Goal: Task Accomplishment & Management: Use online tool/utility

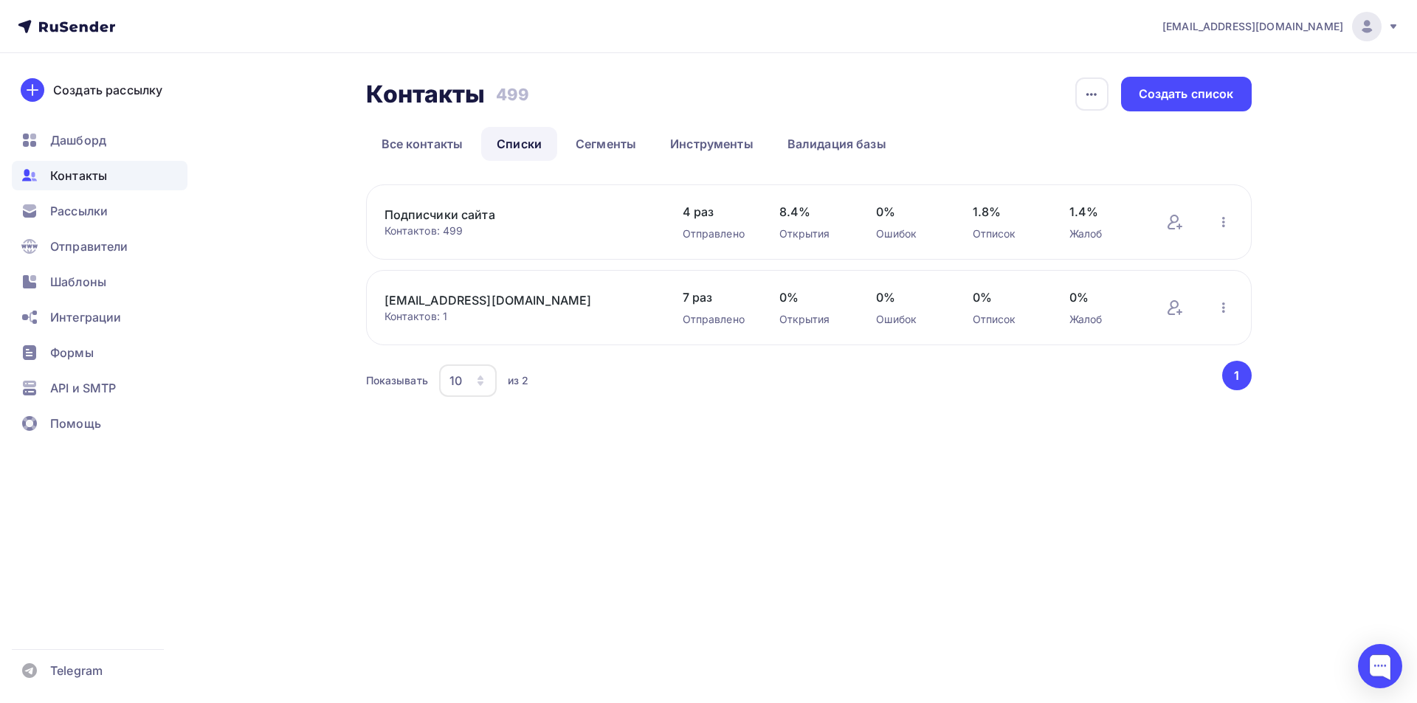
click at [1344, 3] on nav "[EMAIL_ADDRESS][DOMAIN_NAME] Аккаунт Тарифы Выйти Создать рассылку [GEOGRAPHIC_…" at bounding box center [708, 26] width 1417 height 53
click at [1361, 27] on img at bounding box center [1367, 27] width 18 height 18
click at [1172, 58] on link "Аккаунт" at bounding box center [1266, 65] width 248 height 30
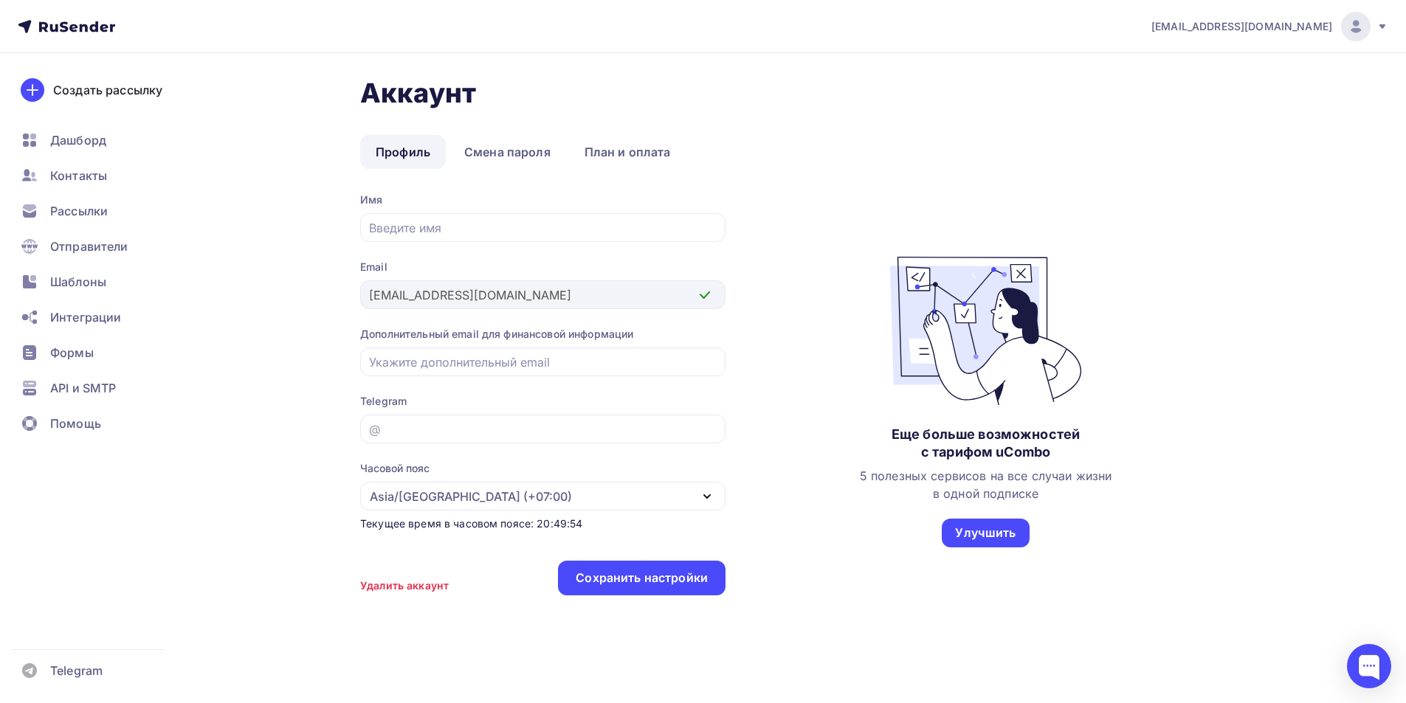
click at [1392, 1] on nav "[EMAIL_ADDRESS][DOMAIN_NAME] Аккаунт Тарифы Выйти Создать рассылку [GEOGRAPHIC_…" at bounding box center [703, 26] width 1406 height 53
click at [1371, 40] on div "[EMAIL_ADDRESS][DOMAIN_NAME]" at bounding box center [1269, 27] width 237 height 30
click at [1217, 92] on link "[DEMOGRAPHIC_DATA]" at bounding box center [1255, 95] width 248 height 30
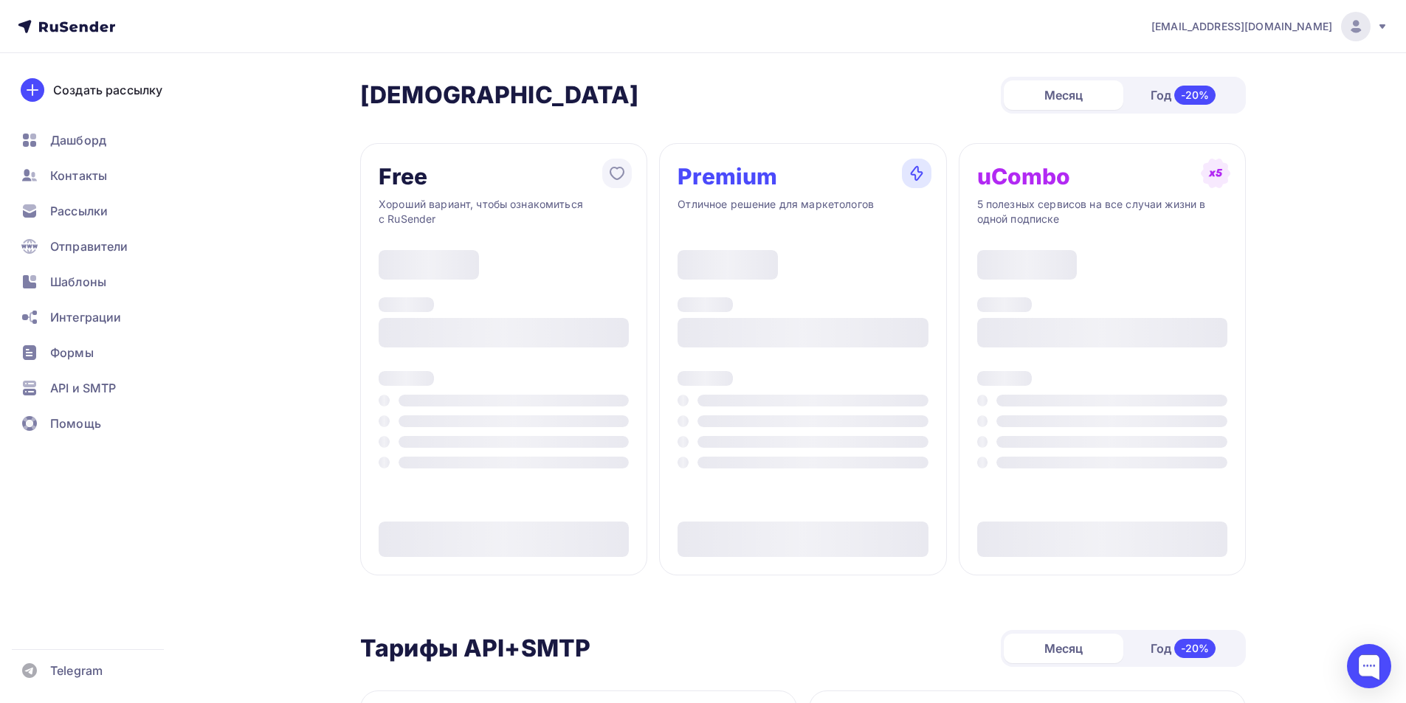
type input "500"
type input "100"
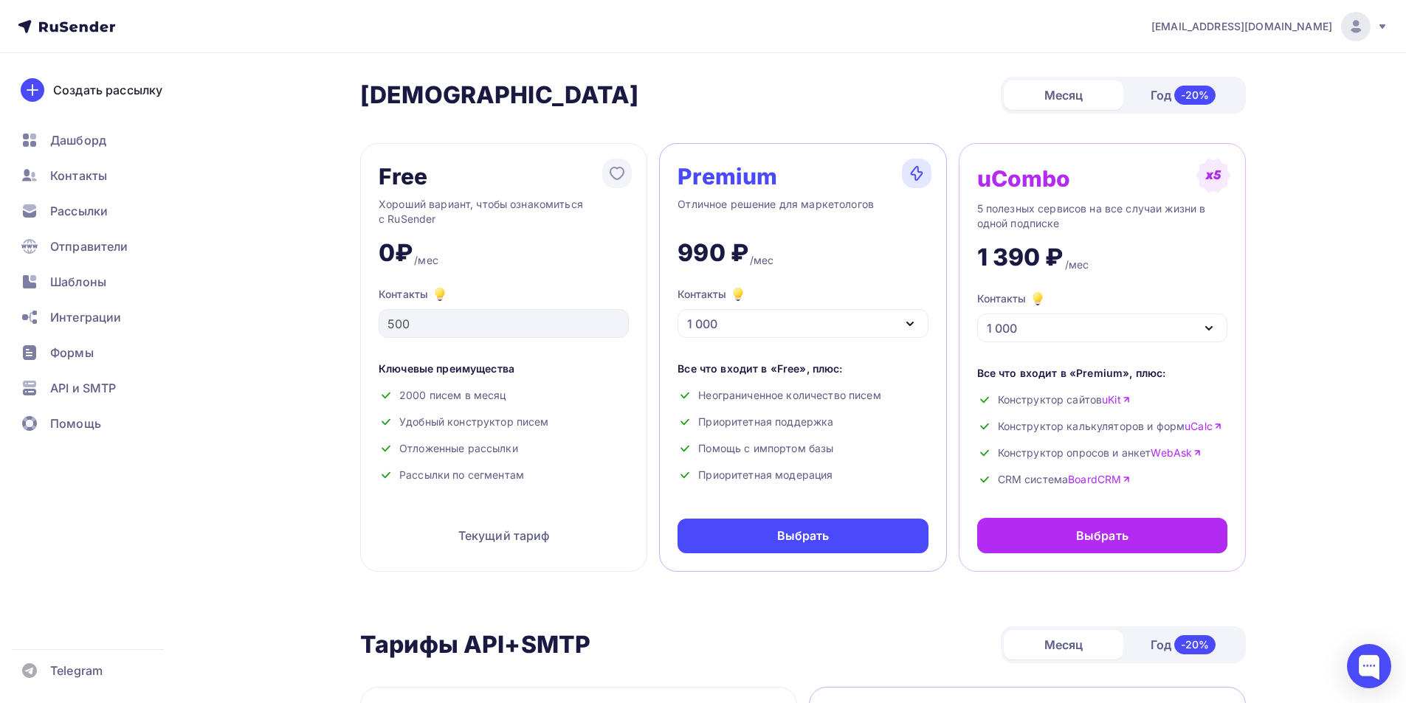
click at [89, 155] on ul "Дашборд Контакты Рассылки Отправители Шаблоны Интеграции Формы API и SMTP Помощь" at bounding box center [100, 285] width 176 height 321
click at [84, 128] on div "Дашборд" at bounding box center [100, 140] width 176 height 30
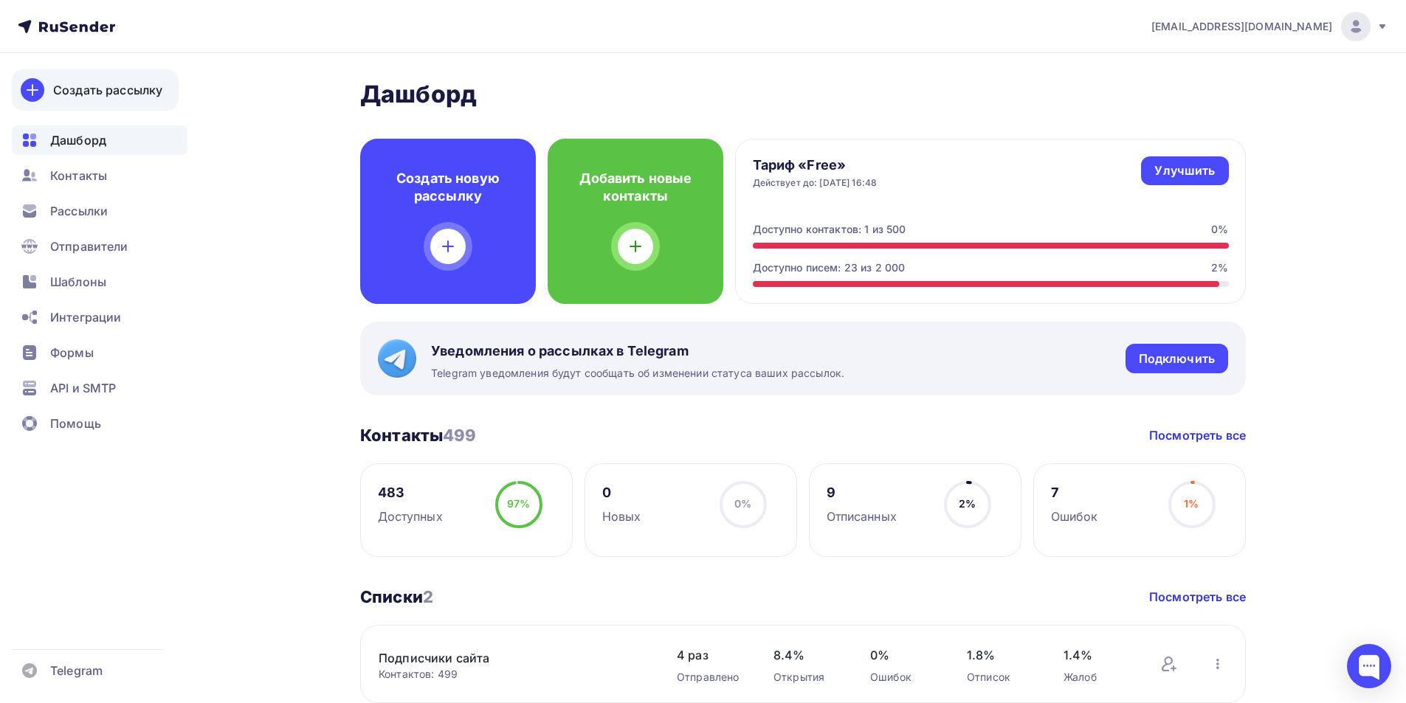
click at [142, 75] on link "Создать рассылку" at bounding box center [95, 89] width 167 height 41
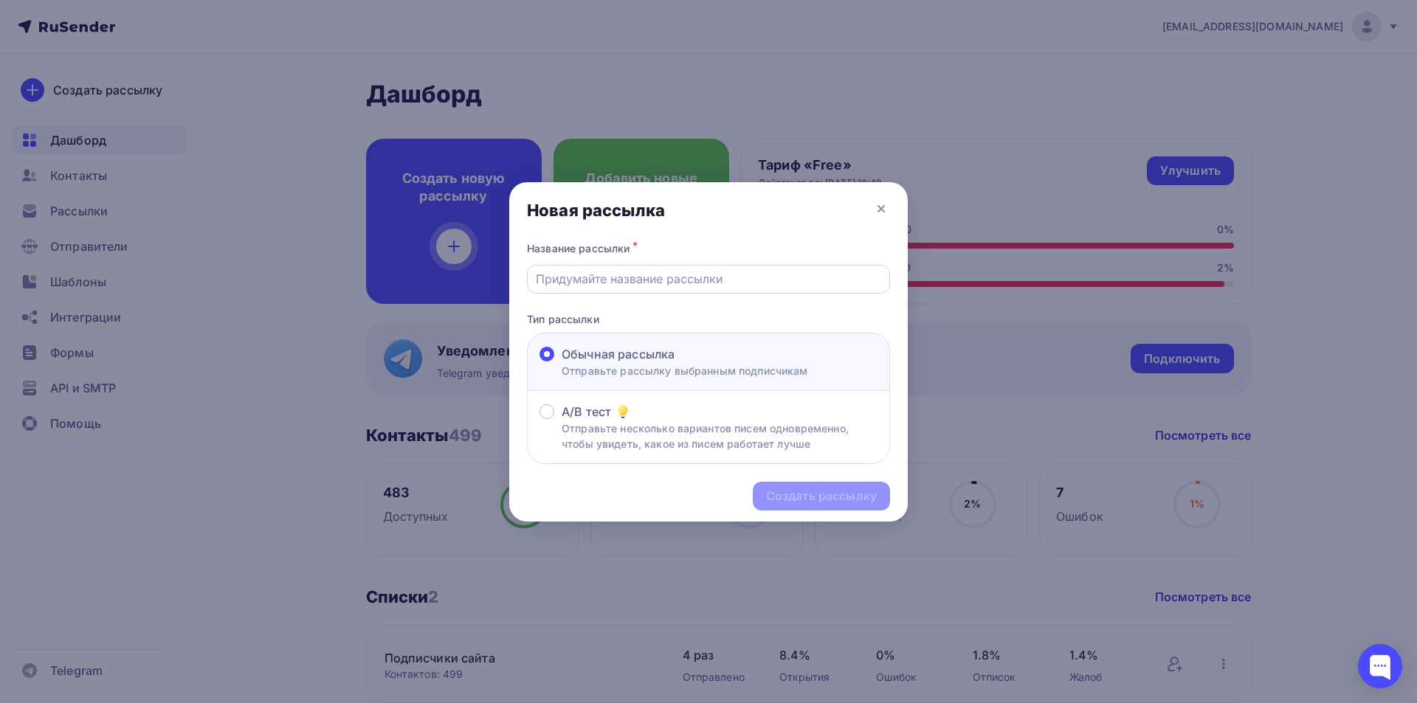
click at [643, 277] on input "text" at bounding box center [709, 279] width 346 height 18
click at [599, 283] on input "text" at bounding box center [709, 279] width 346 height 18
click at [877, 207] on icon at bounding box center [881, 209] width 18 height 18
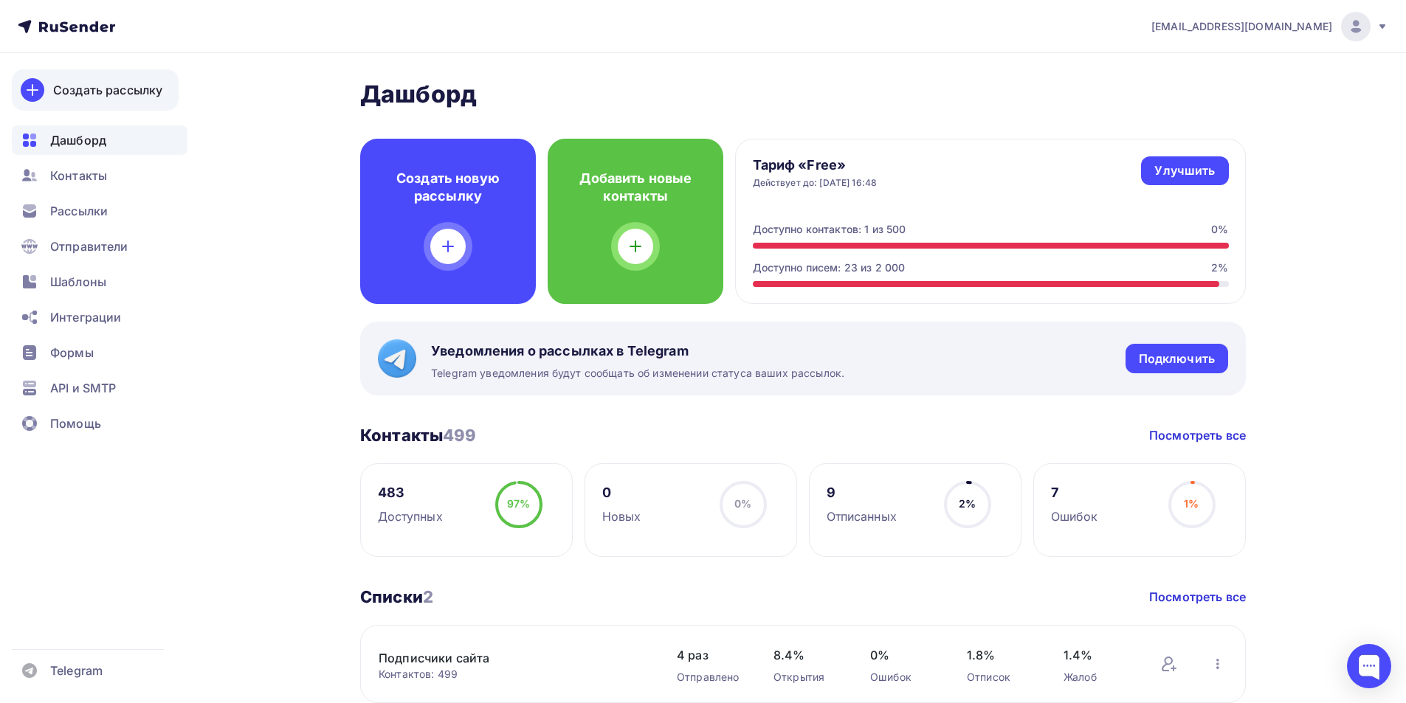
click at [100, 75] on link "Создать рассылку" at bounding box center [95, 89] width 167 height 41
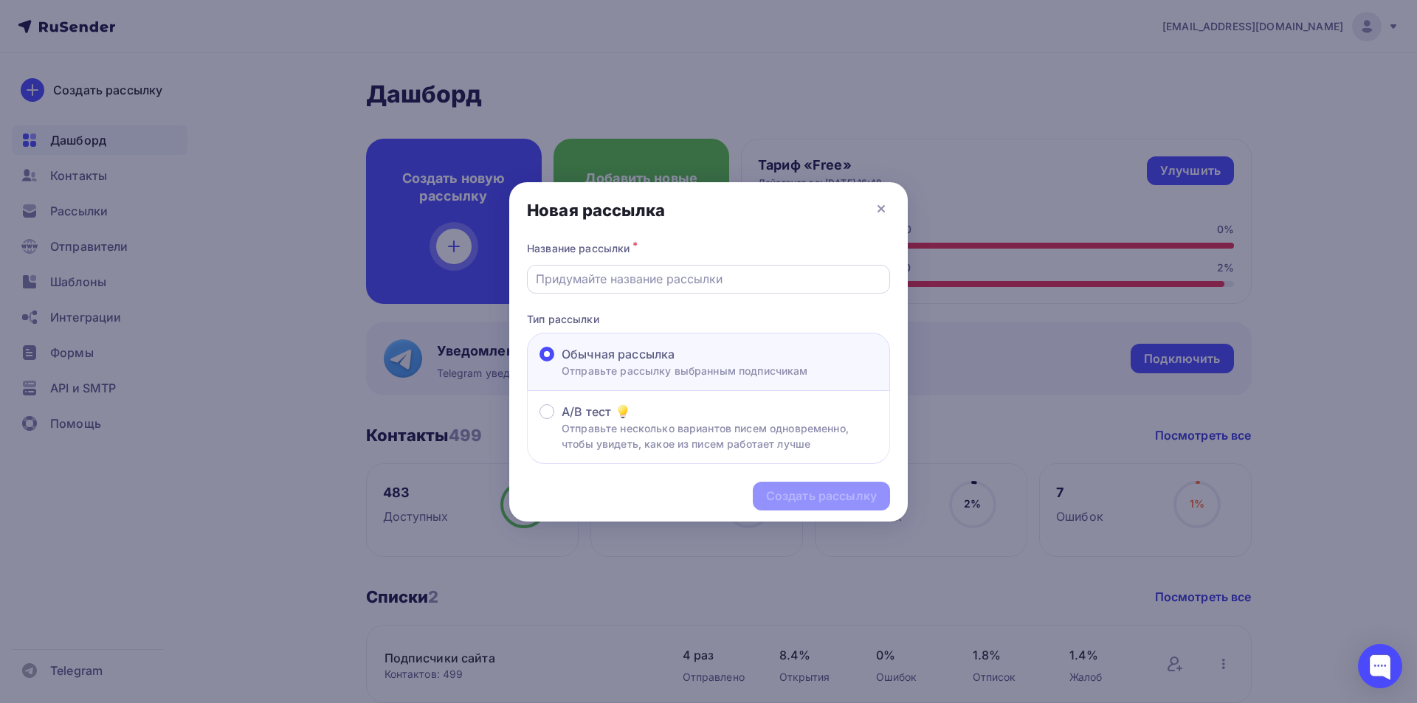
click at [649, 278] on input "text" at bounding box center [709, 279] width 346 height 18
type input "1111"
click at [822, 491] on div "Создать рассылку" at bounding box center [821, 496] width 111 height 17
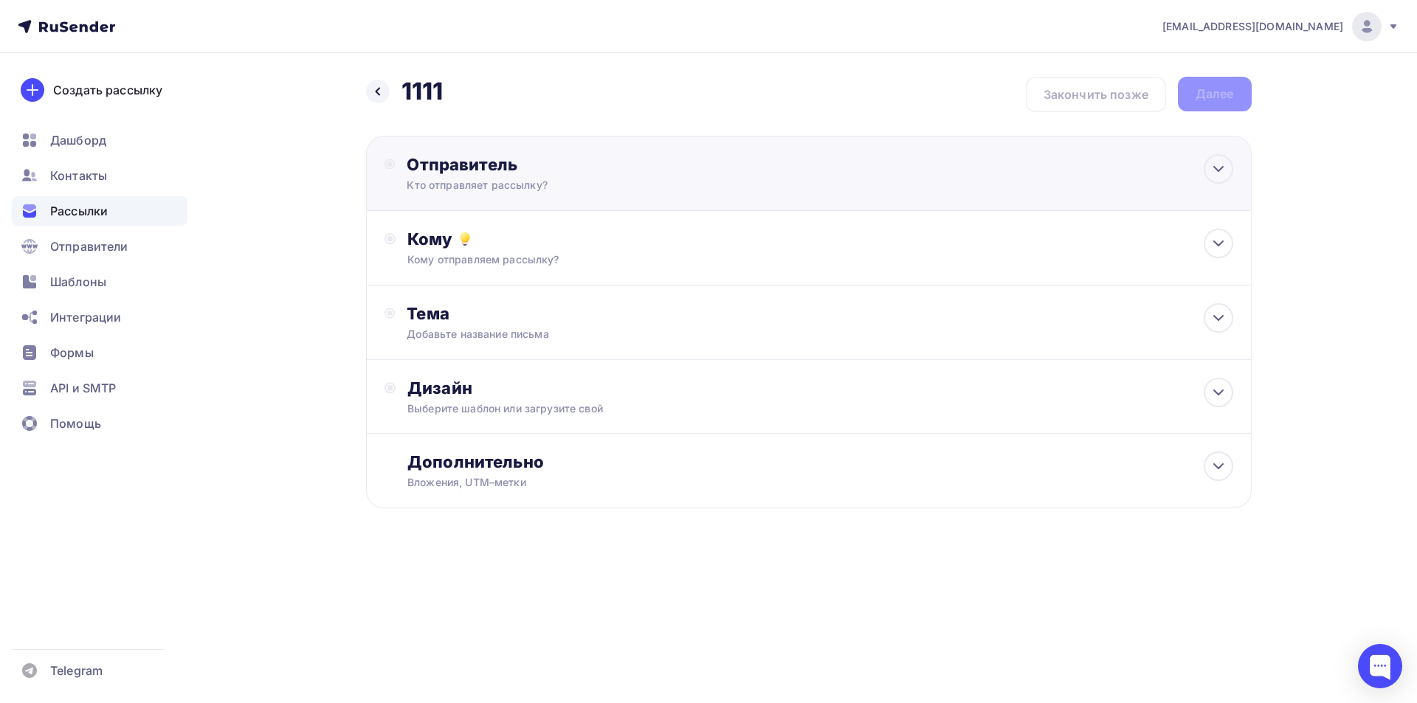
click at [503, 161] on div "Отправитель" at bounding box center [566, 164] width 319 height 21
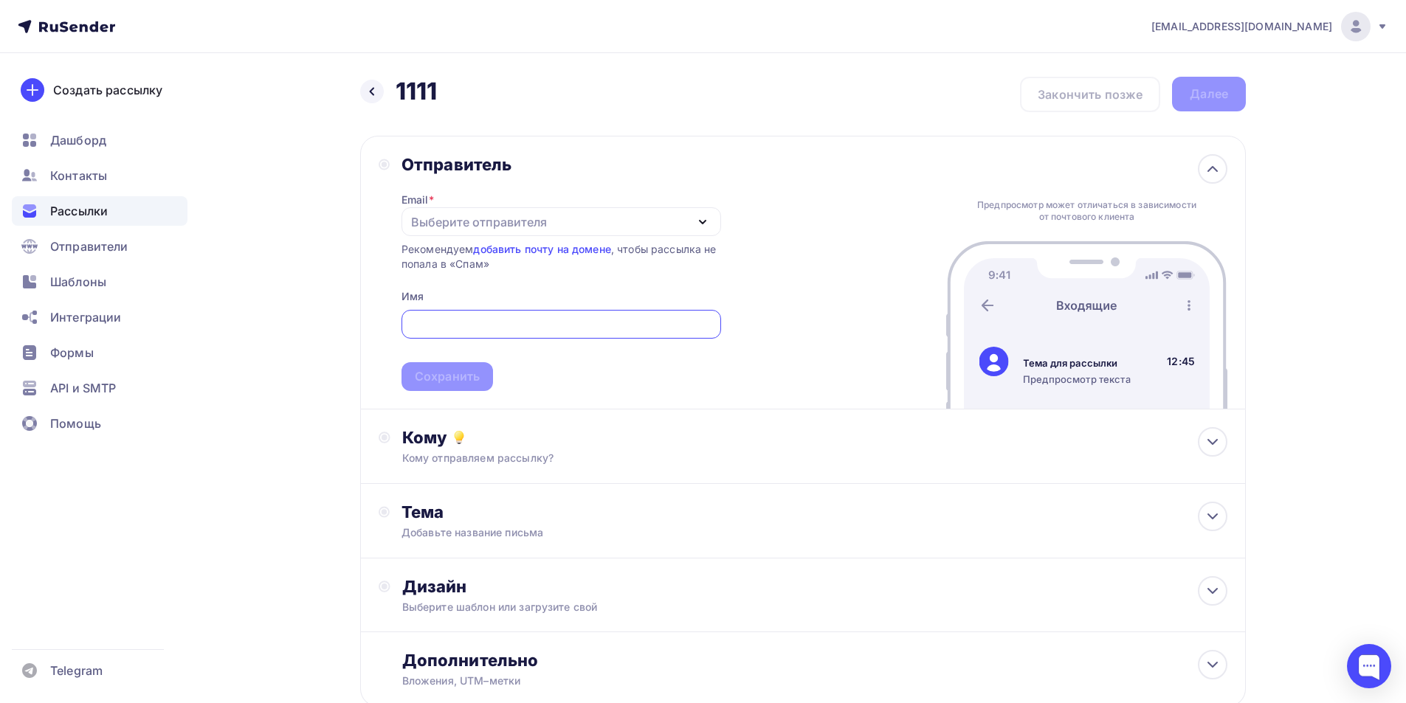
click at [482, 221] on div "Выберите отправителя" at bounding box center [479, 222] width 136 height 18
click at [489, 276] on link "[EMAIL_ADDRESS][DOMAIN_NAME]" at bounding box center [561, 266] width 302 height 30
click at [477, 329] on input "text" at bounding box center [560, 325] width 303 height 18
drag, startPoint x: 479, startPoint y: 332, endPoint x: 443, endPoint y: 325, distance: 36.2
paste input "Info Service"
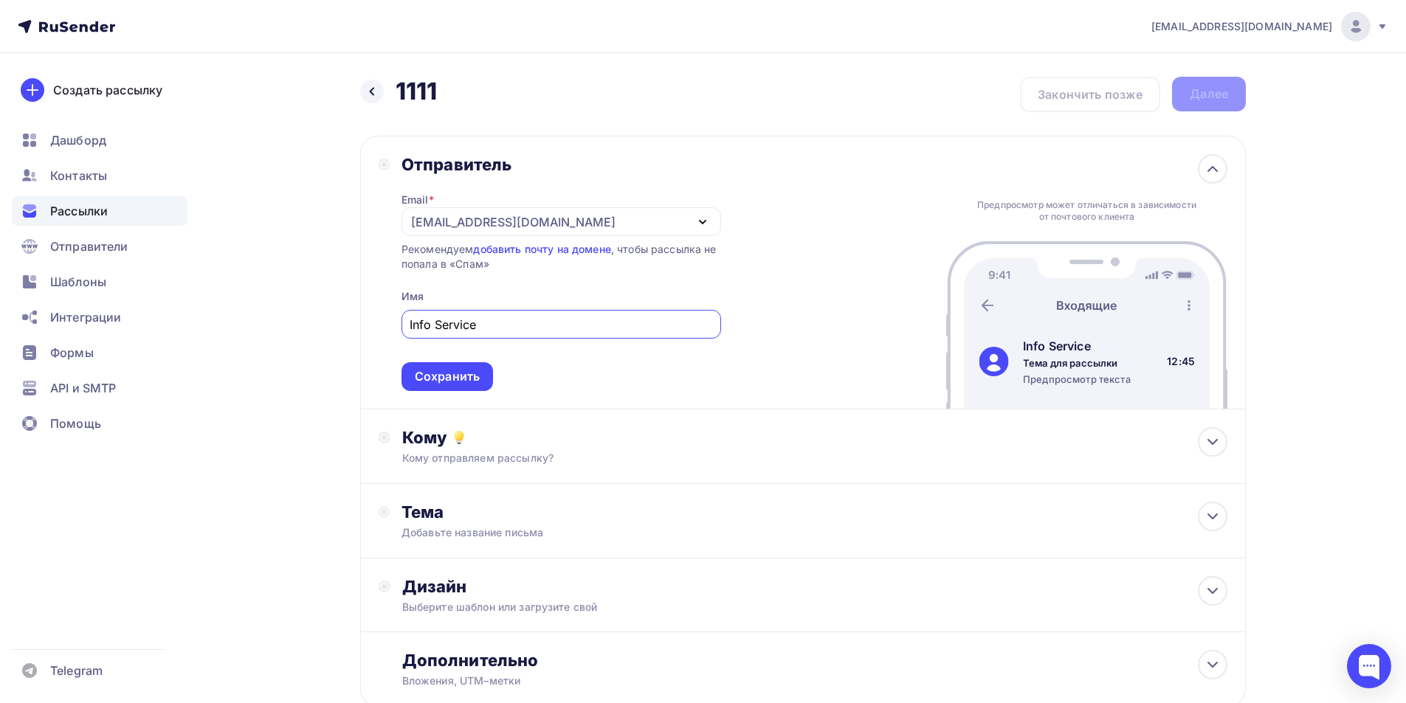
type input "Info Service"
click at [468, 394] on div "Отправитель Email * [EMAIL_ADDRESS][DOMAIN_NAME] [EMAIL_ADDRESS][DOMAIN_NAME] Д…" at bounding box center [802, 273] width 885 height 274
click at [472, 370] on div "Сохранить" at bounding box center [447, 376] width 65 height 17
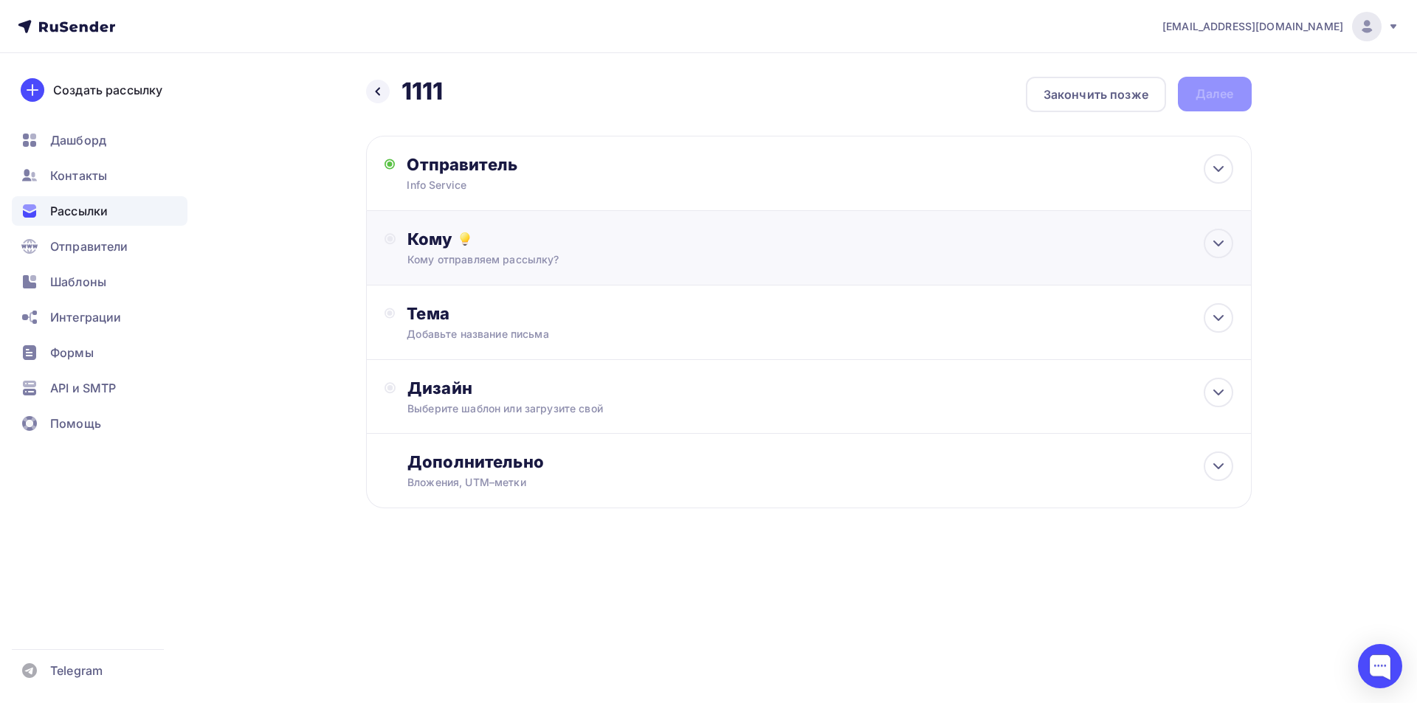
click at [479, 260] on div "Кому отправляем рассылку?" at bounding box center [778, 259] width 743 height 15
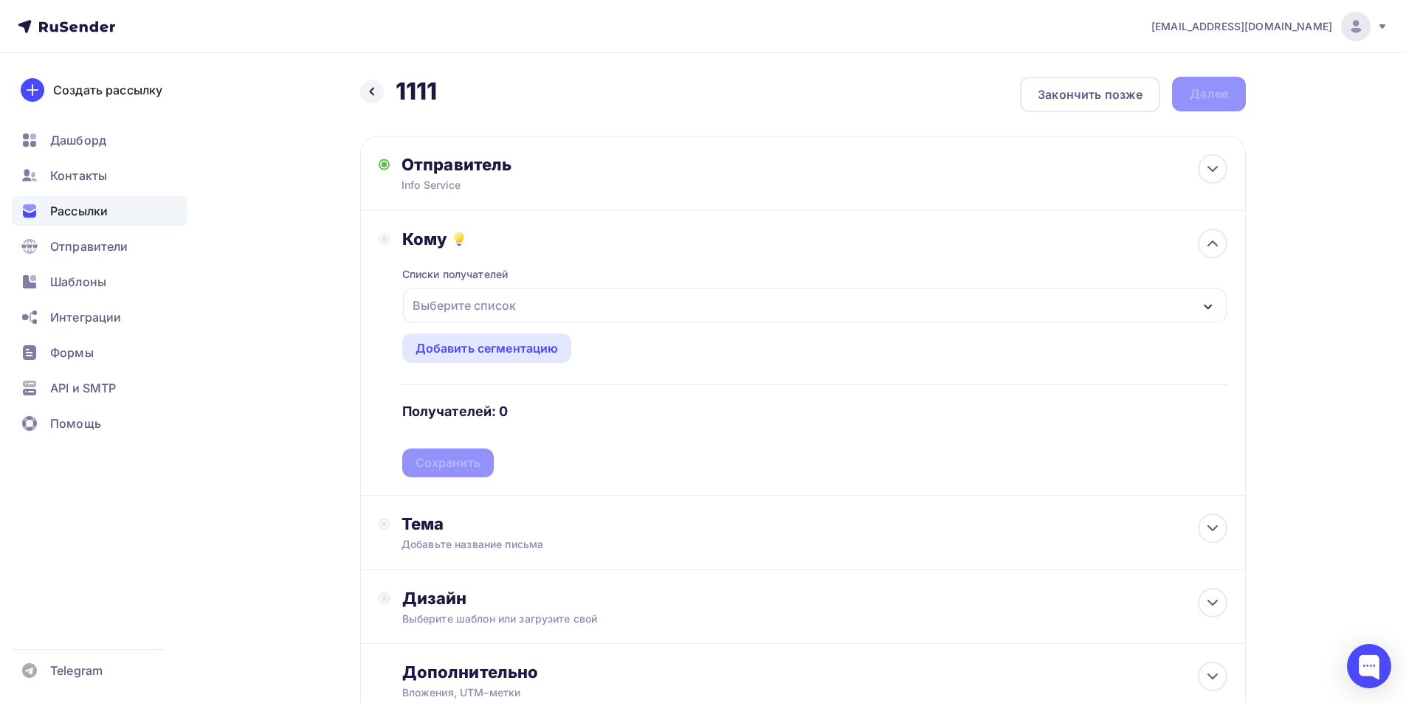
click at [480, 303] on div "Выберите список" at bounding box center [464, 305] width 115 height 27
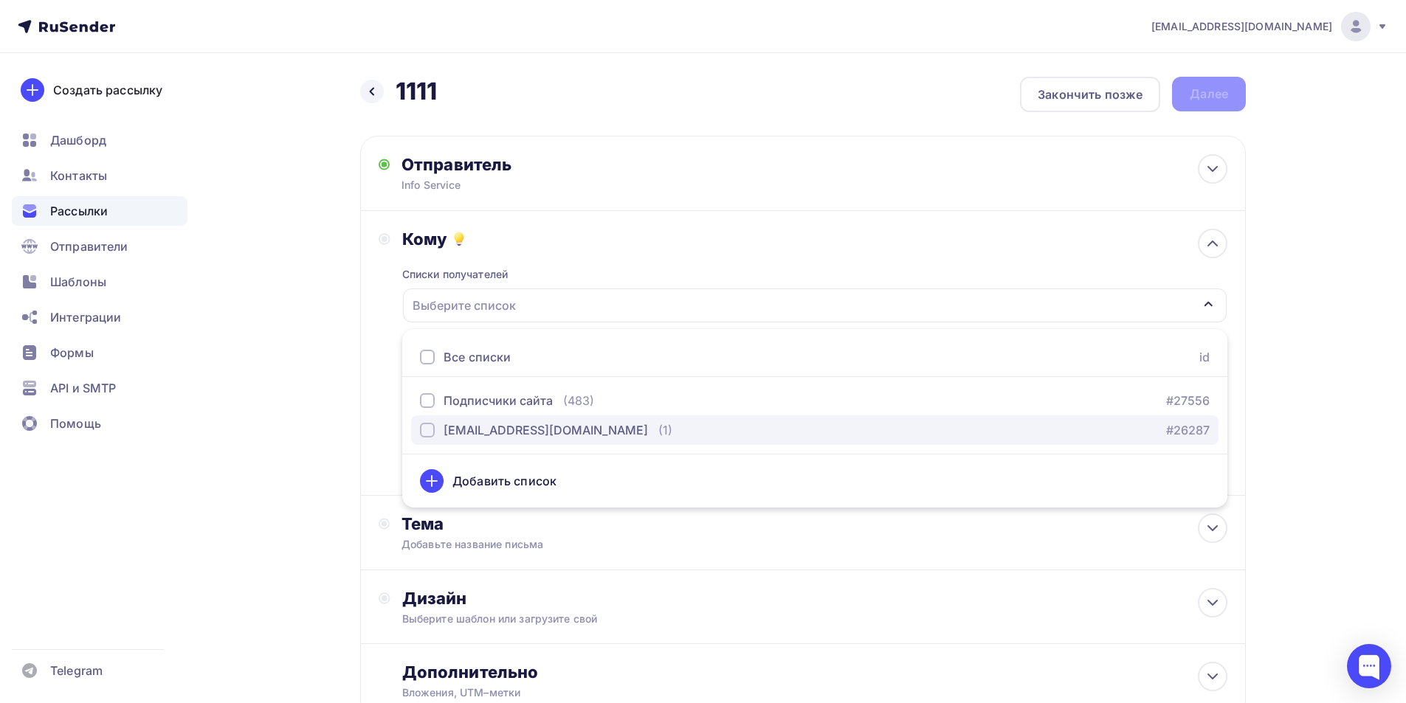
click at [484, 438] on div "[EMAIL_ADDRESS][DOMAIN_NAME]" at bounding box center [545, 430] width 204 height 18
click at [348, 394] on div "Назад 1111 1111 Закончить позже Далее Отправитель Info Service Email * [EMAIL_A…" at bounding box center [702, 433] width 1209 height 761
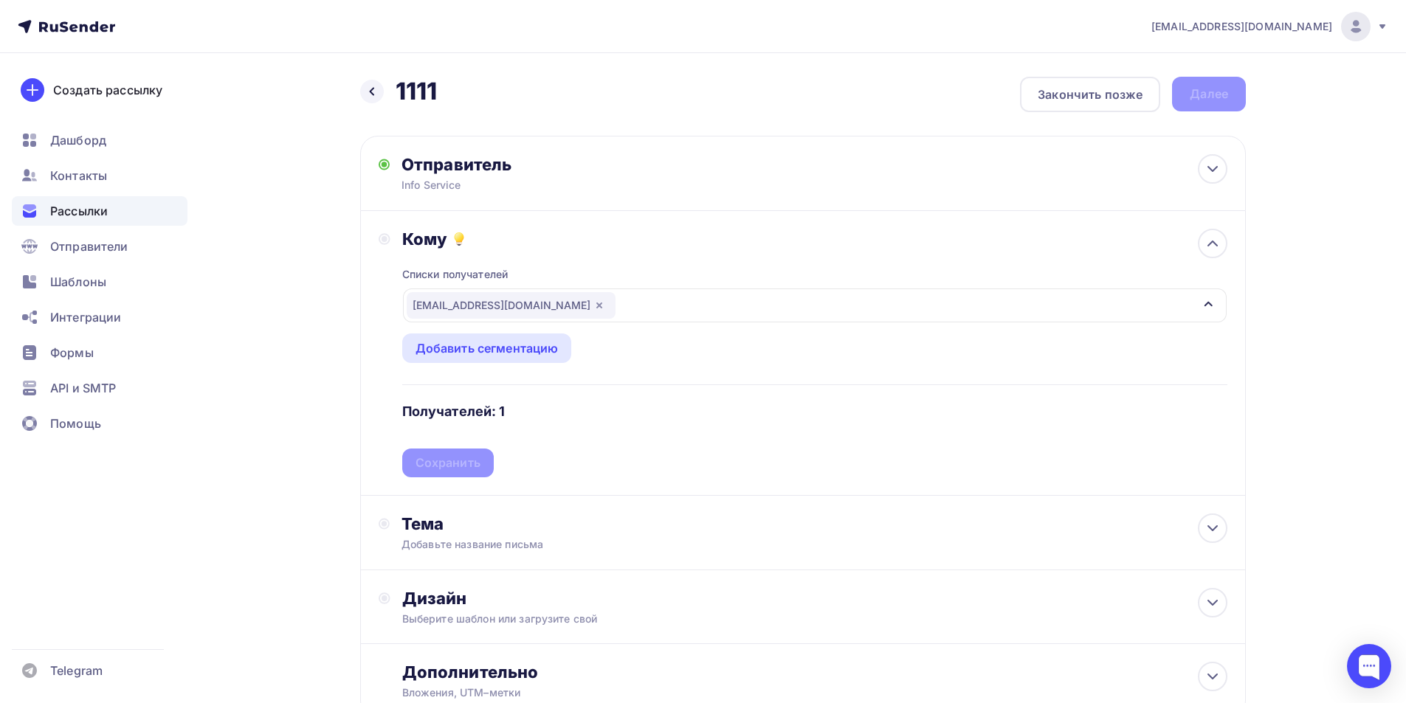
click at [450, 457] on div "Списки получателей [EMAIL_ADDRESS][DOMAIN_NAME] Все списки id Подписчики сайта …" at bounding box center [814, 363] width 825 height 228
click at [457, 476] on div "Сохранить" at bounding box center [447, 463] width 91 height 29
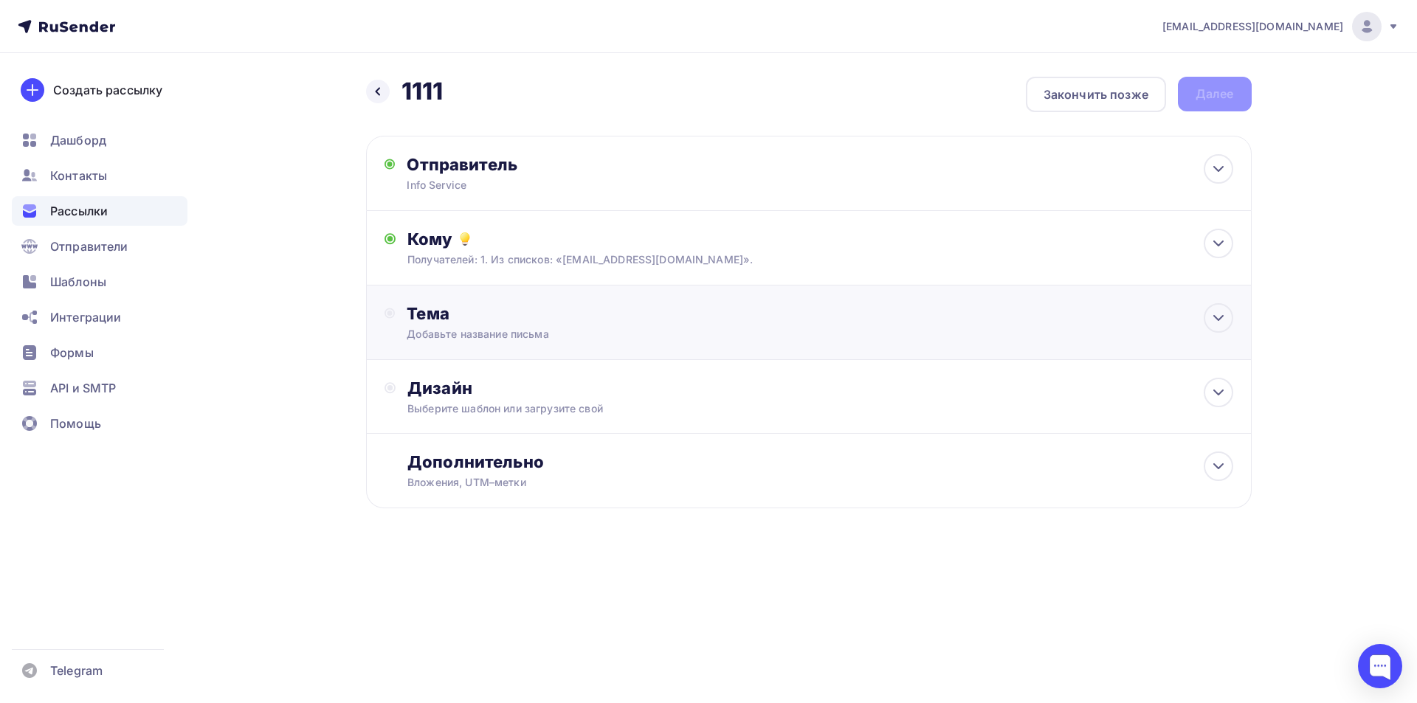
click at [465, 322] on div "Тема" at bounding box center [552, 313] width 291 height 21
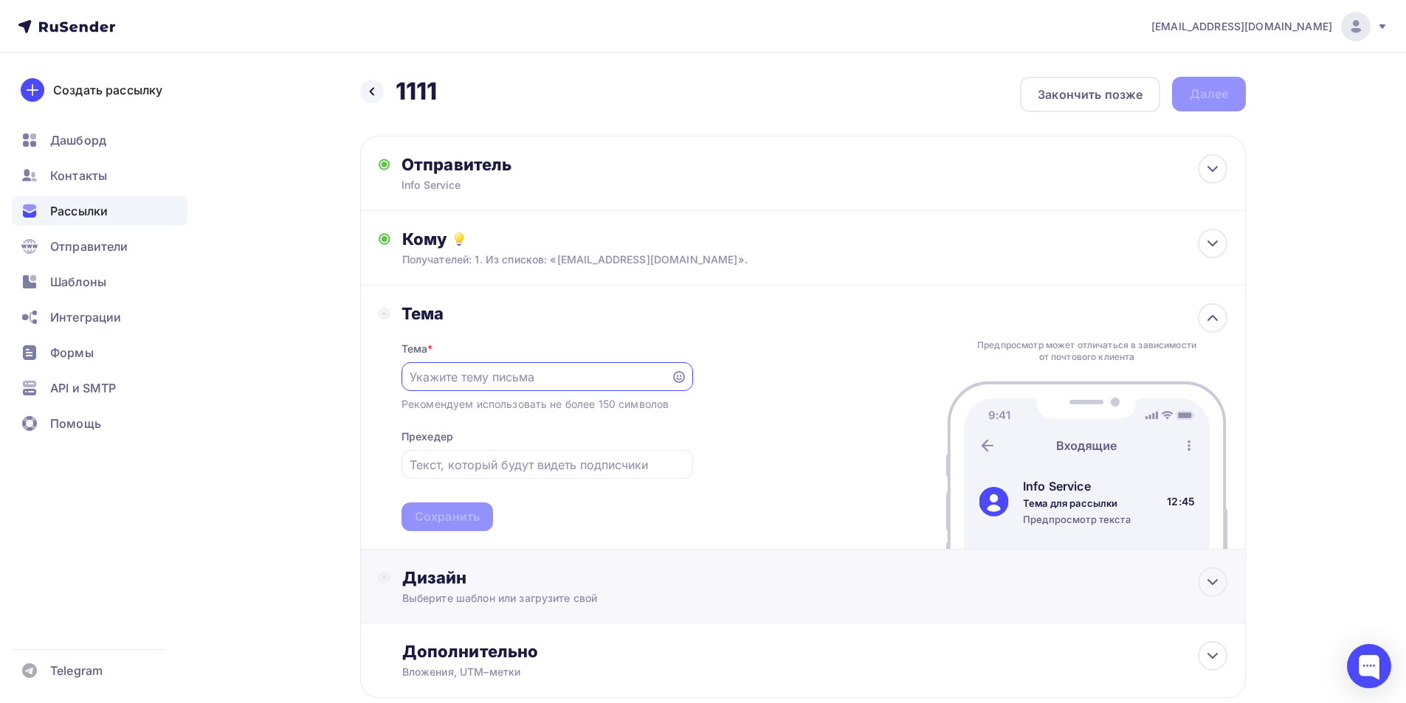
click at [446, 595] on div "Выберите шаблон или загрузите свой" at bounding box center [773, 598] width 743 height 15
click at [472, 632] on div "Выбрать шаблон" at bounding box center [466, 637] width 129 height 29
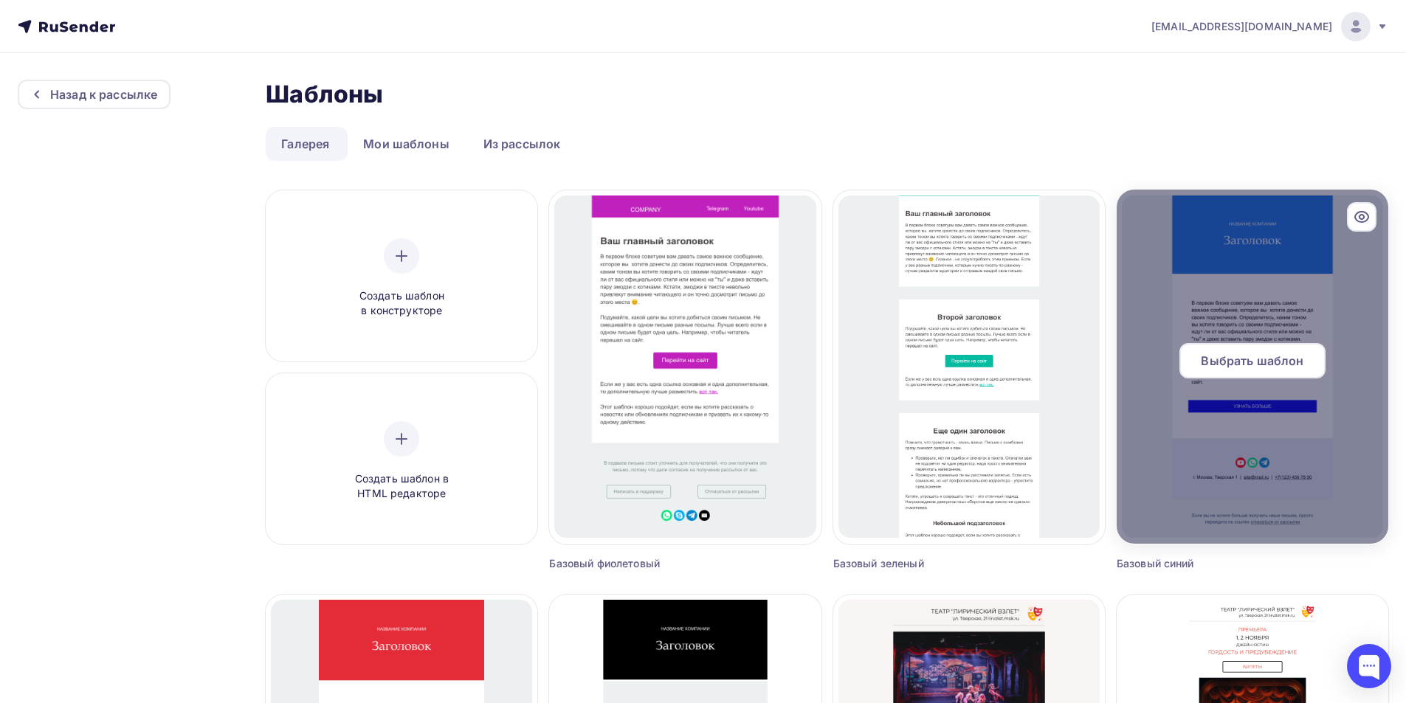
click at [1251, 336] on div at bounding box center [1252, 367] width 272 height 354
click at [1218, 348] on div "Выбрать шаблон" at bounding box center [1252, 360] width 146 height 35
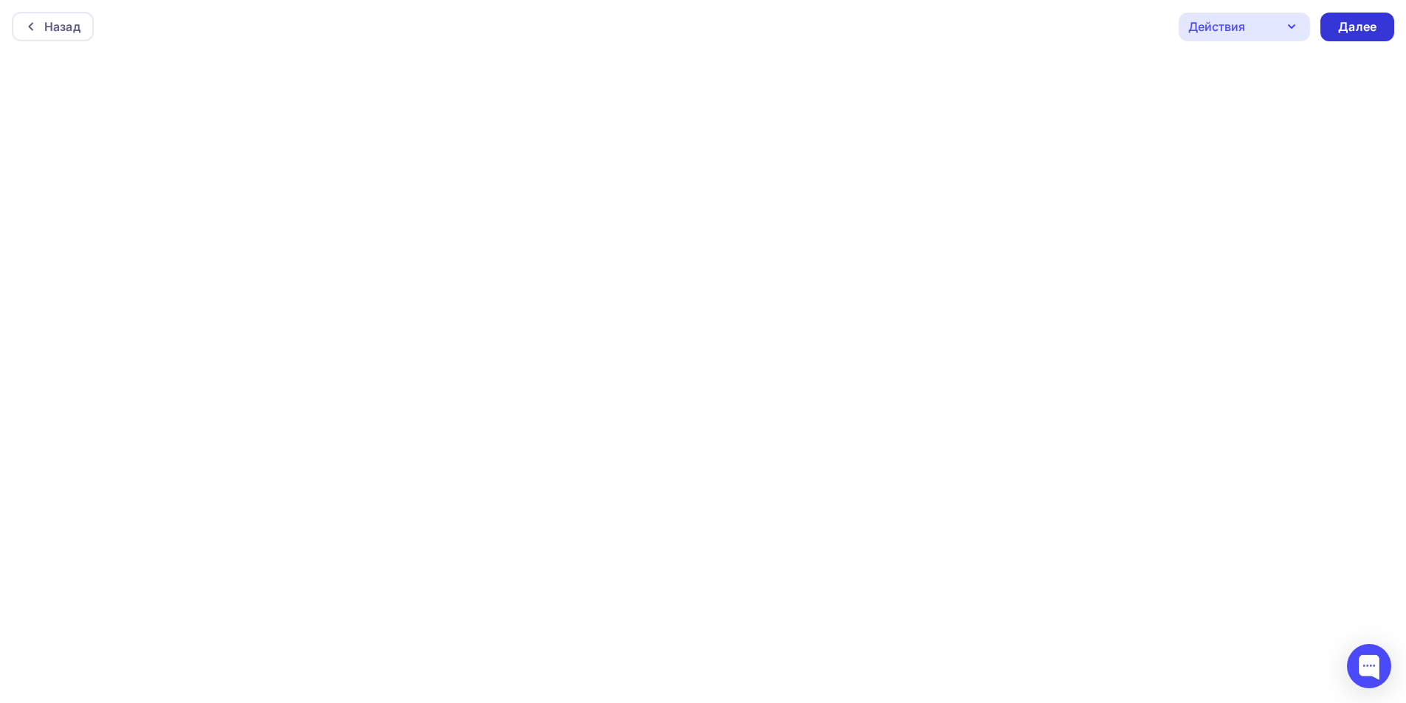
click at [1352, 18] on div "Далее" at bounding box center [1357, 26] width 38 height 17
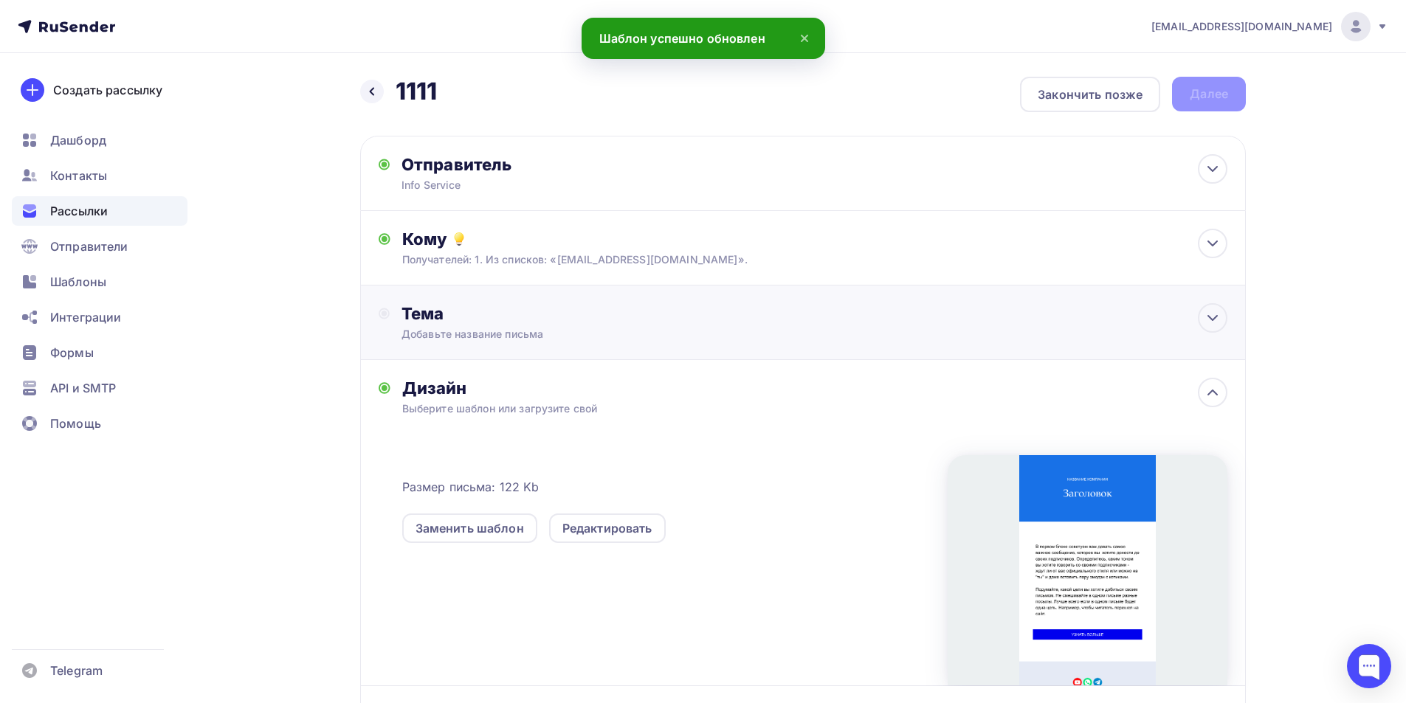
click at [499, 317] on div "Тема" at bounding box center [546, 313] width 291 height 21
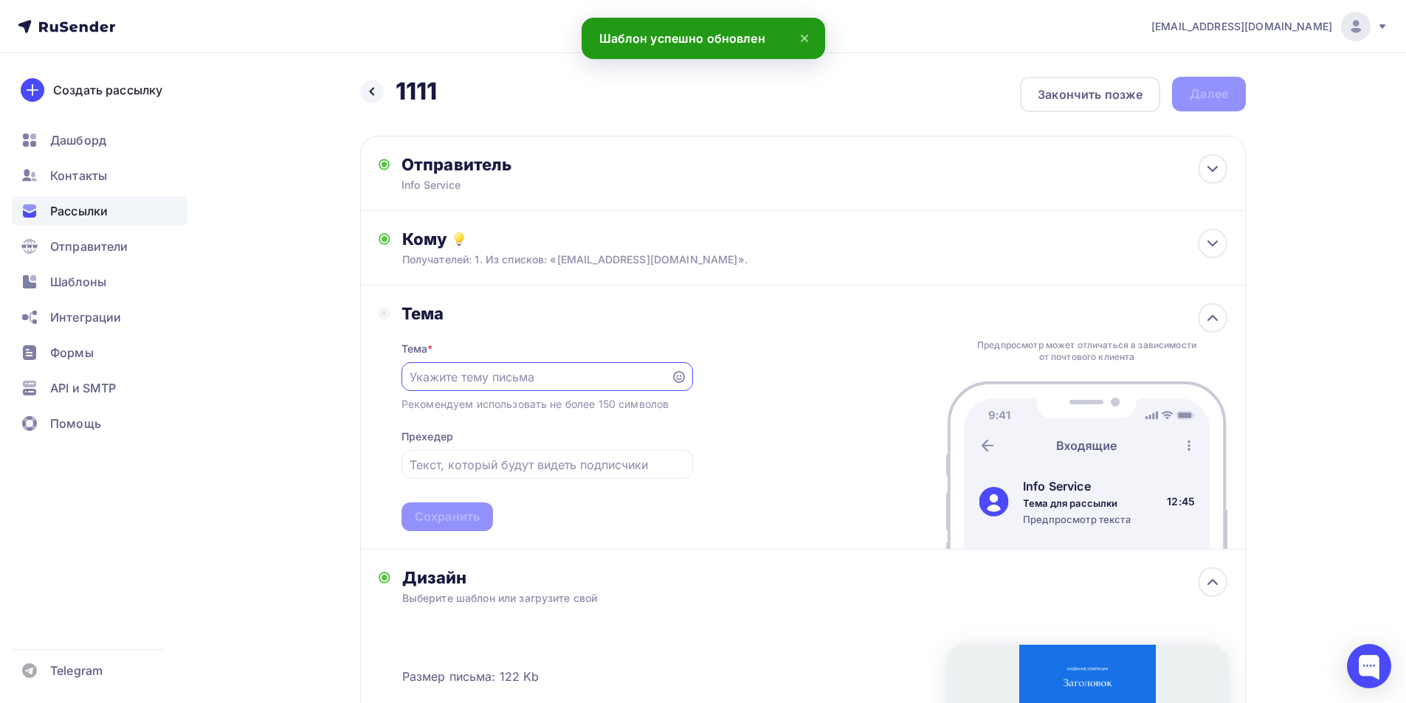
paste input "Например, чтобы читатель перешел на сайт."
type input "Например, чтобы читатель перешел на сайт."
drag, startPoint x: 470, startPoint y: 495, endPoint x: 465, endPoint y: 505, distance: 10.9
click at [470, 499] on div "Тема * Например, чтобы читатель перешел на сайт. Рекомендуем использовать не бо…" at bounding box center [546, 427] width 291 height 207
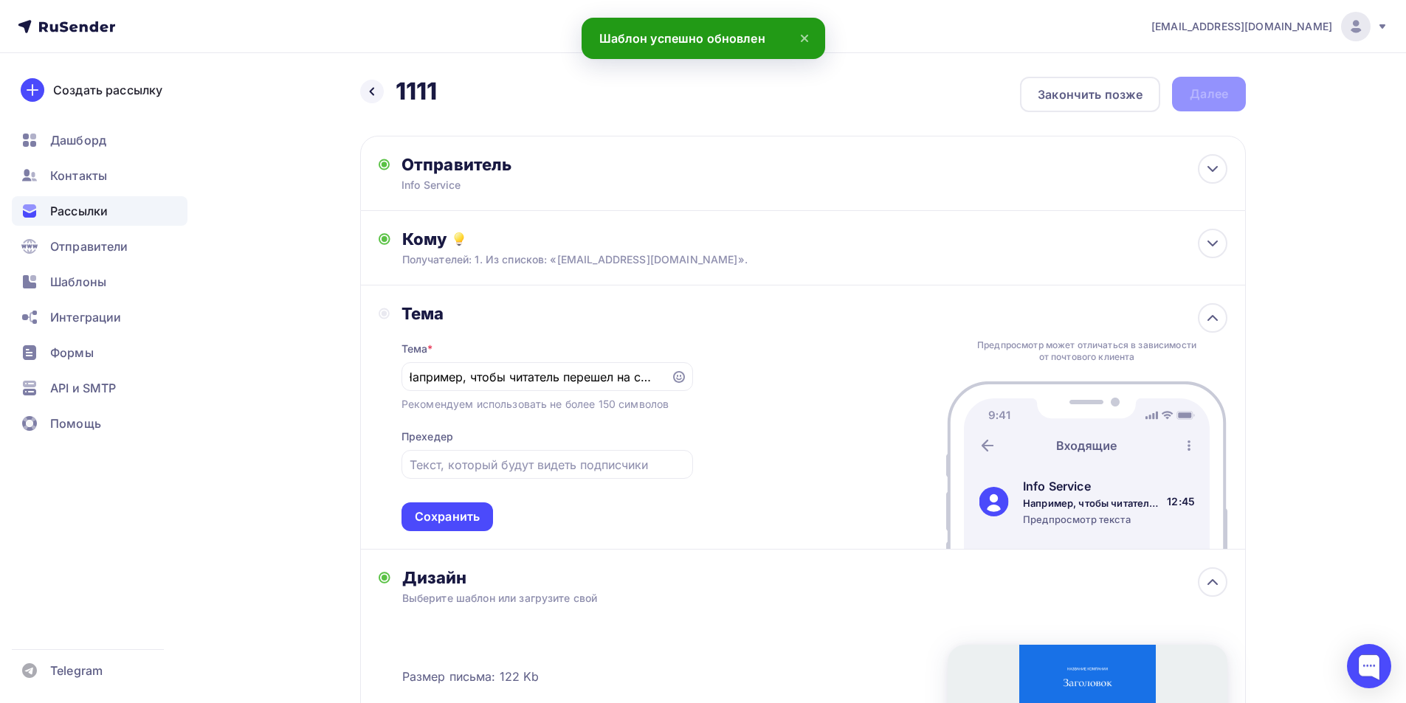
scroll to position [0, 0]
click at [465, 505] on div "Тема * Например, чтобы читатель перешел на сайт. Рекомендуем использовать не бо…" at bounding box center [546, 427] width 291 height 207
click at [463, 514] on div "Сохранить" at bounding box center [447, 516] width 65 height 17
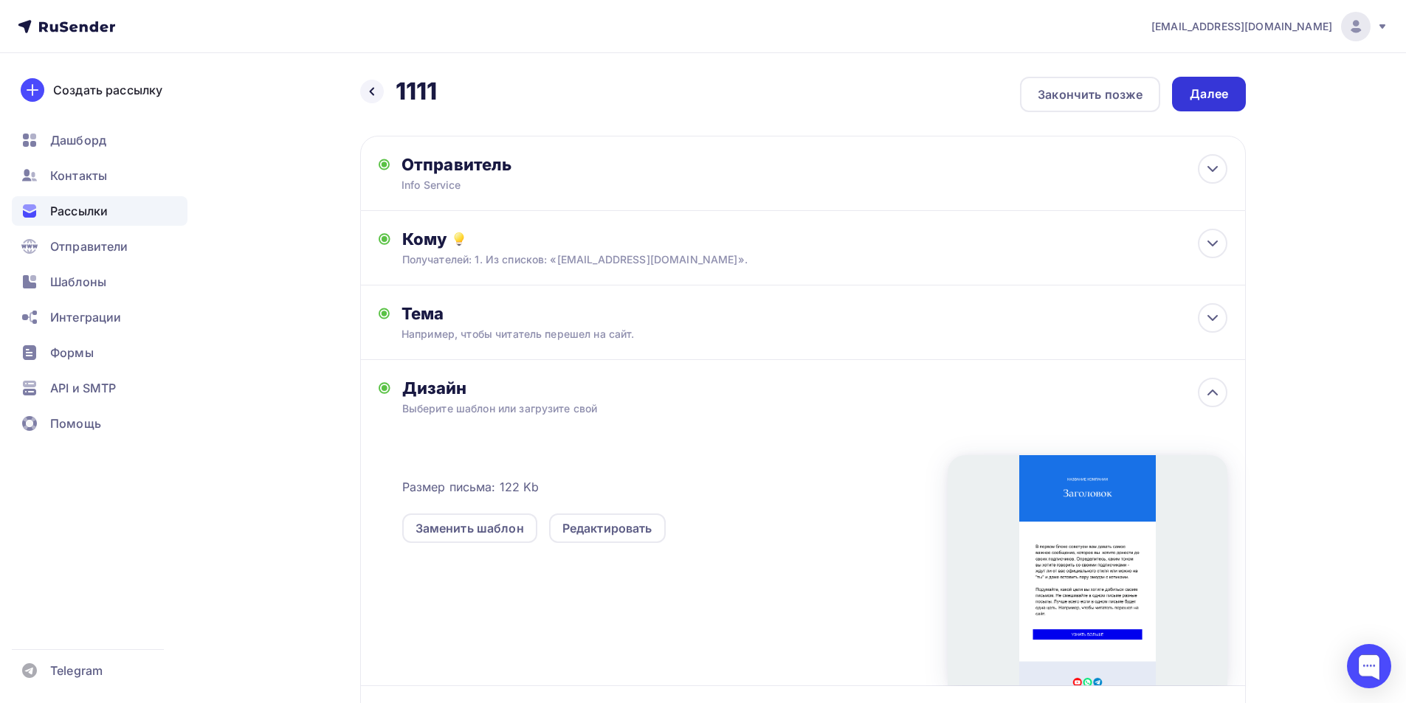
click at [1217, 92] on div "Далее" at bounding box center [1208, 94] width 38 height 17
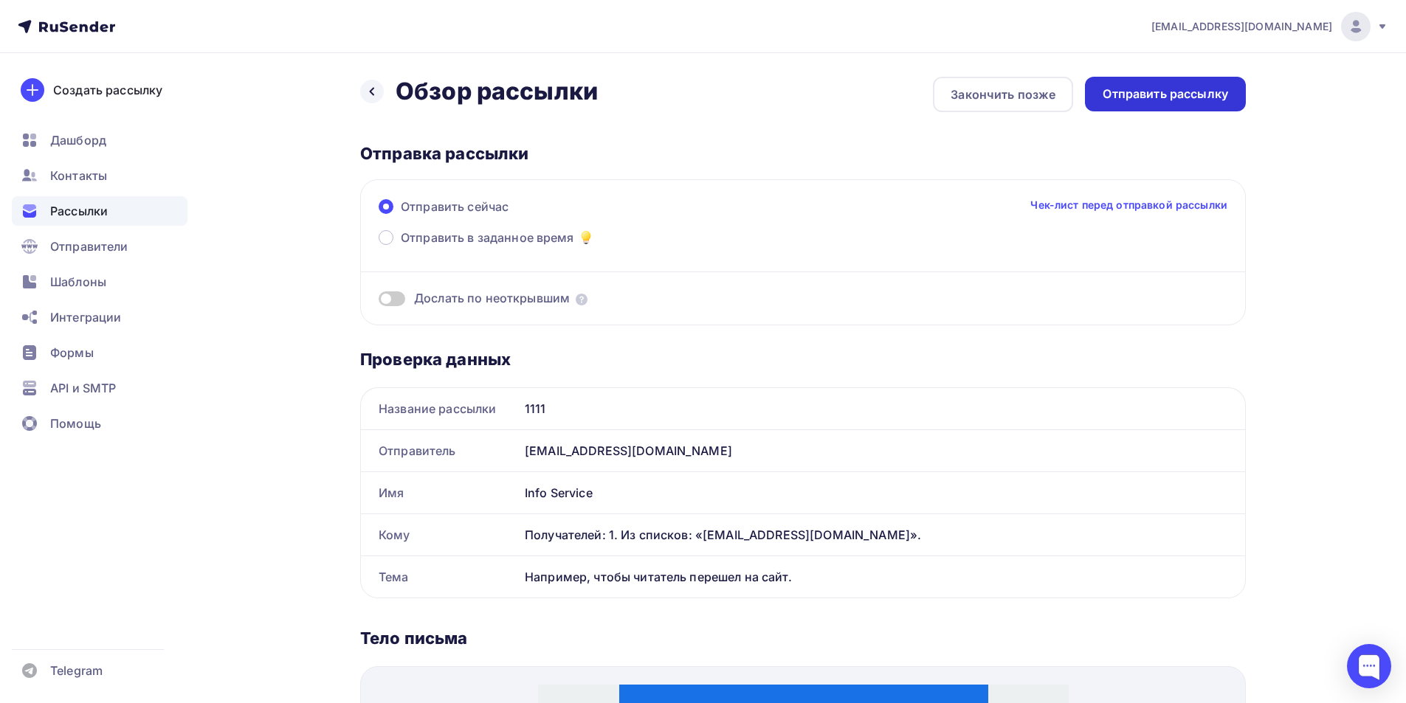
click at [1160, 92] on div "Отправить рассылку" at bounding box center [1164, 94] width 125 height 17
